Goal: Information Seeking & Learning: Learn about a topic

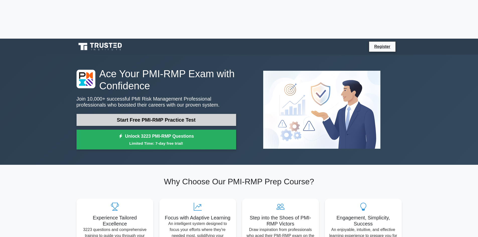
click at [143, 114] on link "Start Free PMI-RMP Practice Test" at bounding box center [157, 120] width 160 height 12
